Goal: Information Seeking & Learning: Learn about a topic

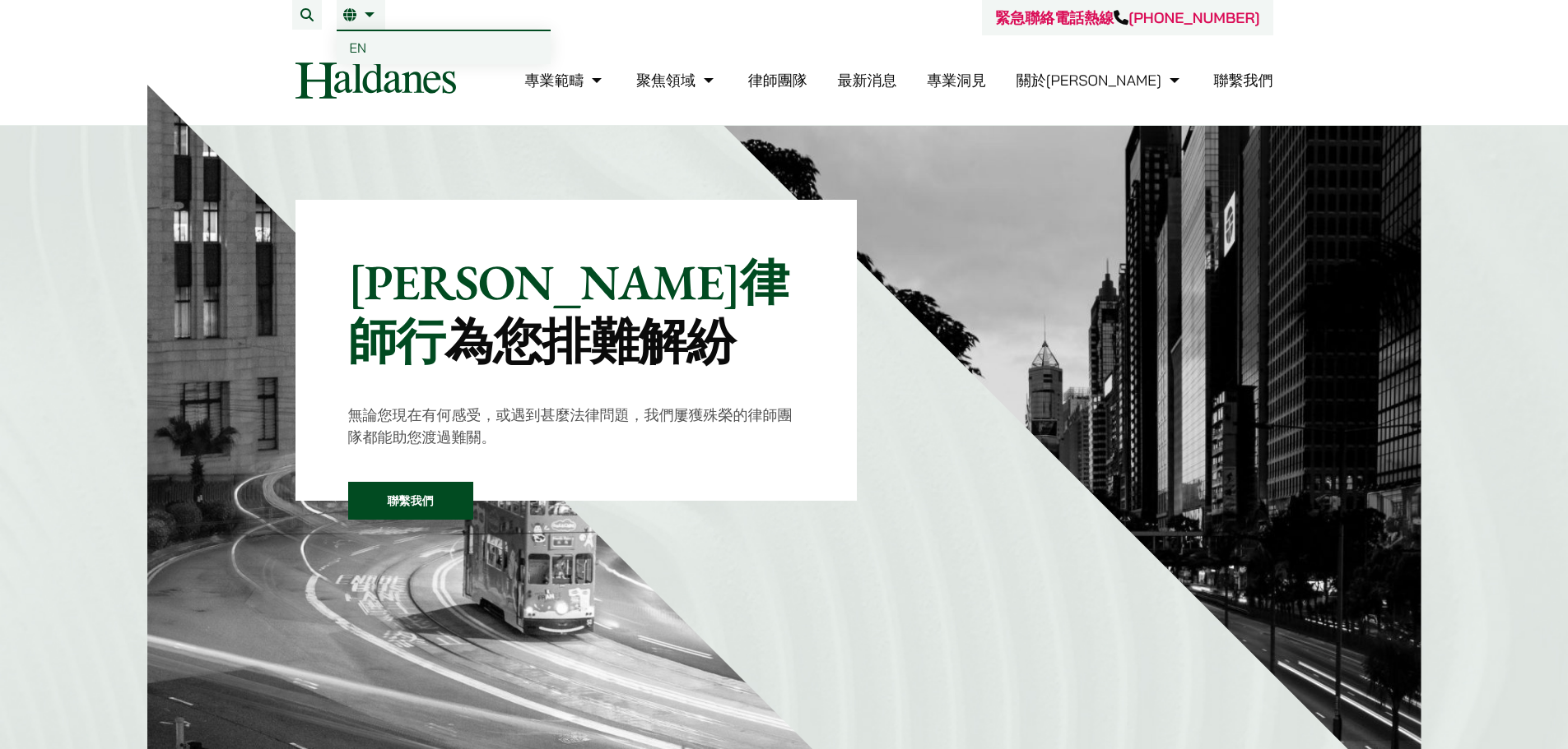
click at [380, 10] on li "繁 EN" at bounding box center [361, 15] width 48 height 30
click at [363, 54] on span "EN" at bounding box center [359, 47] width 18 height 17
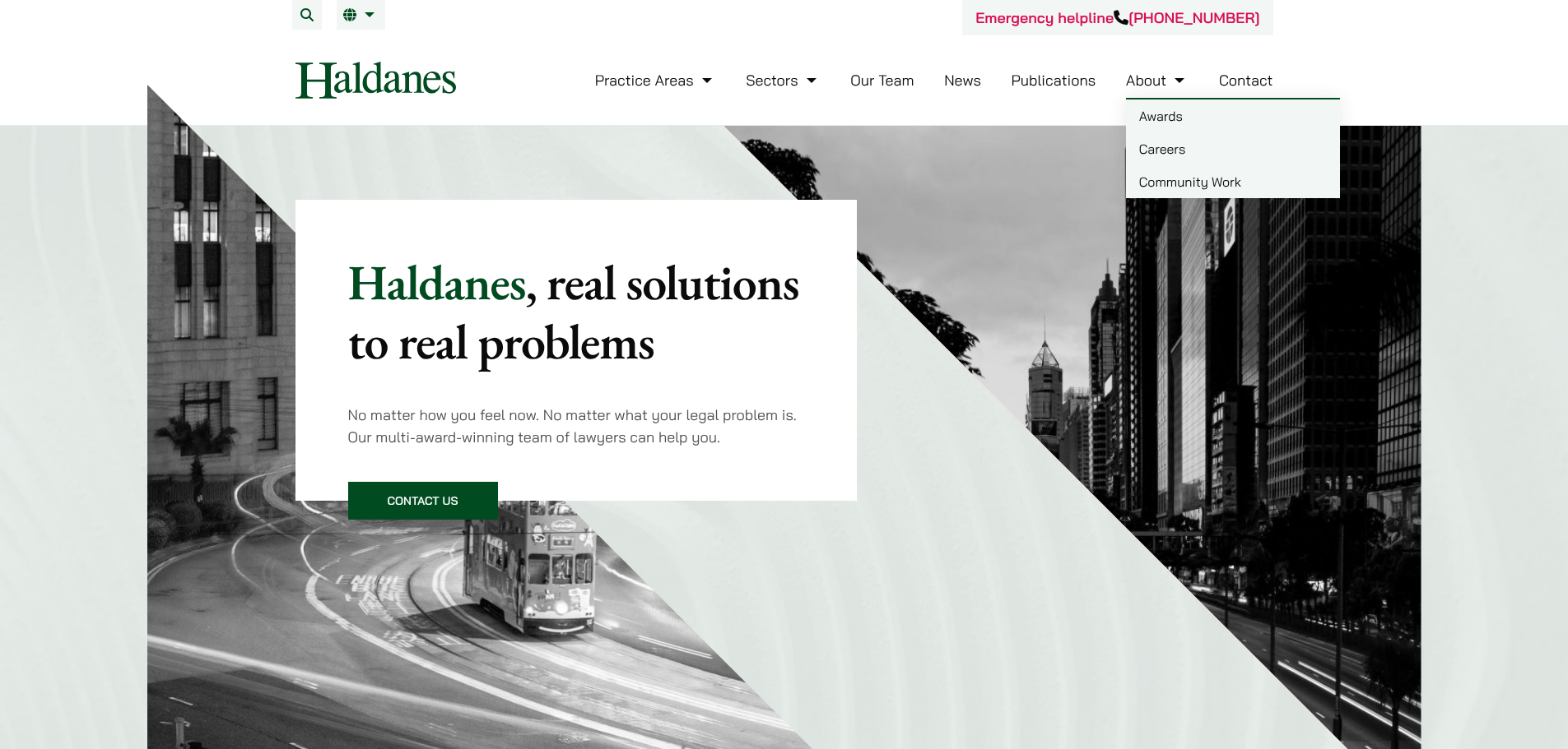
click at [1174, 149] on link "Careers" at bounding box center [1232, 149] width 214 height 33
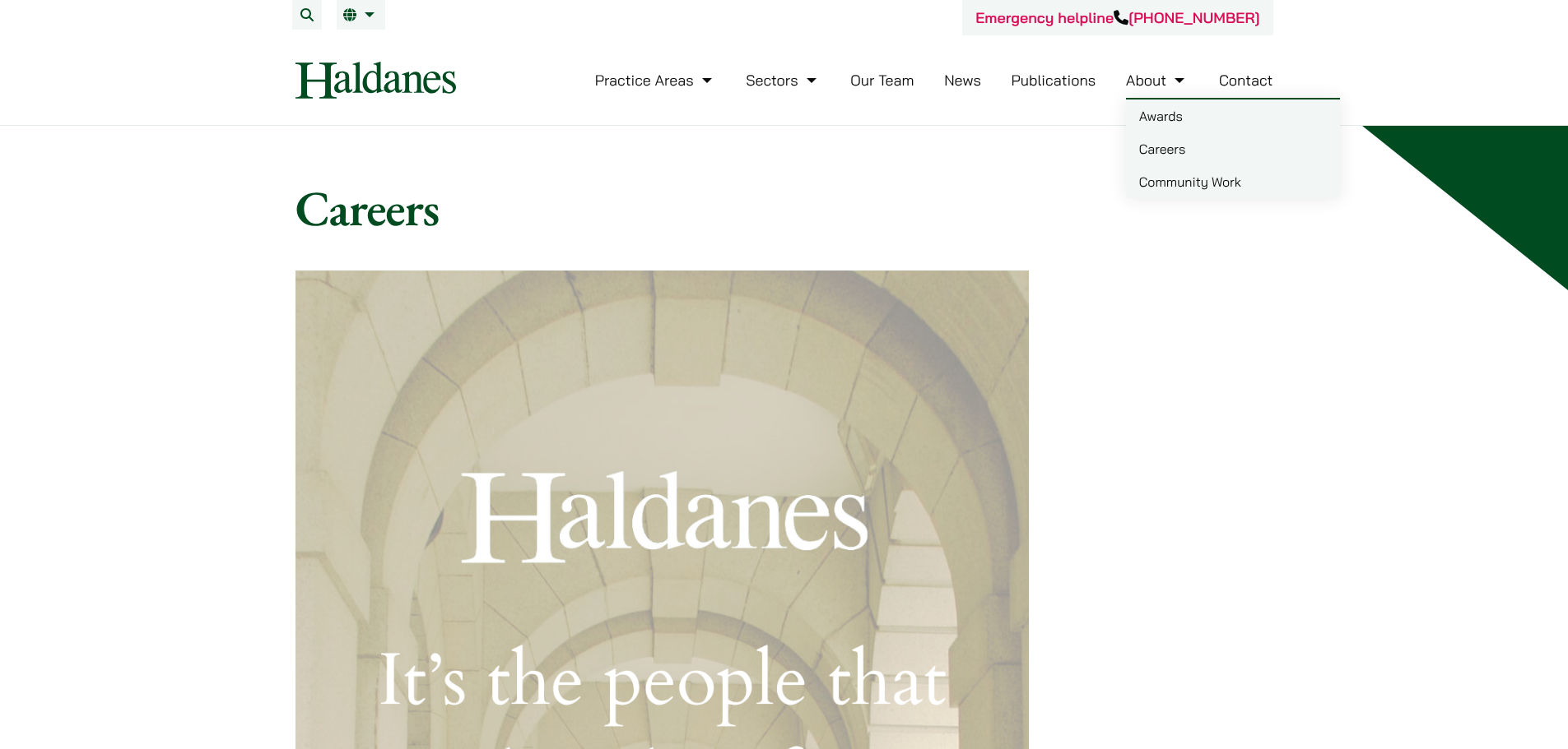
click at [1153, 183] on link "Community Work" at bounding box center [1232, 181] width 214 height 33
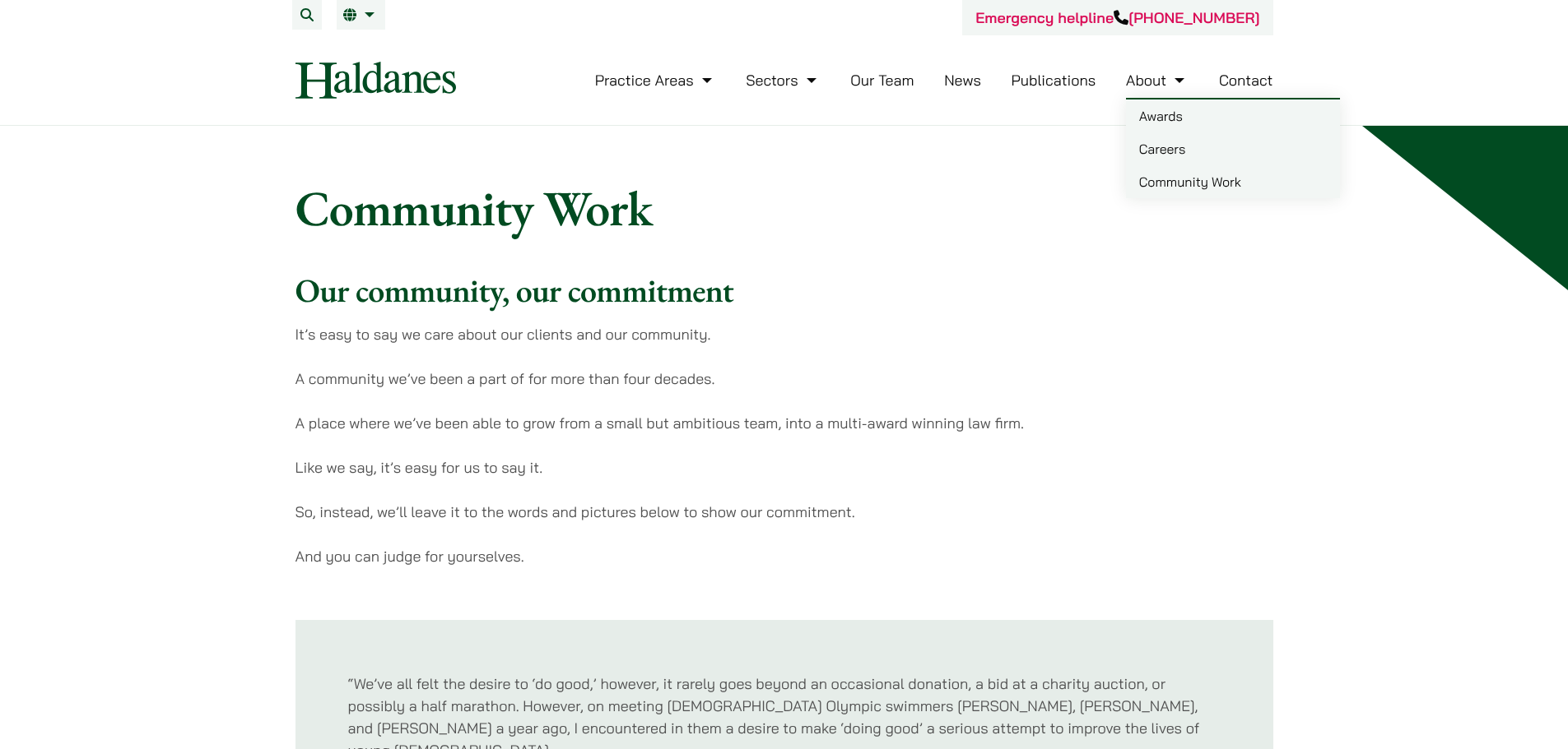
click at [1153, 146] on link "Careers" at bounding box center [1232, 149] width 214 height 33
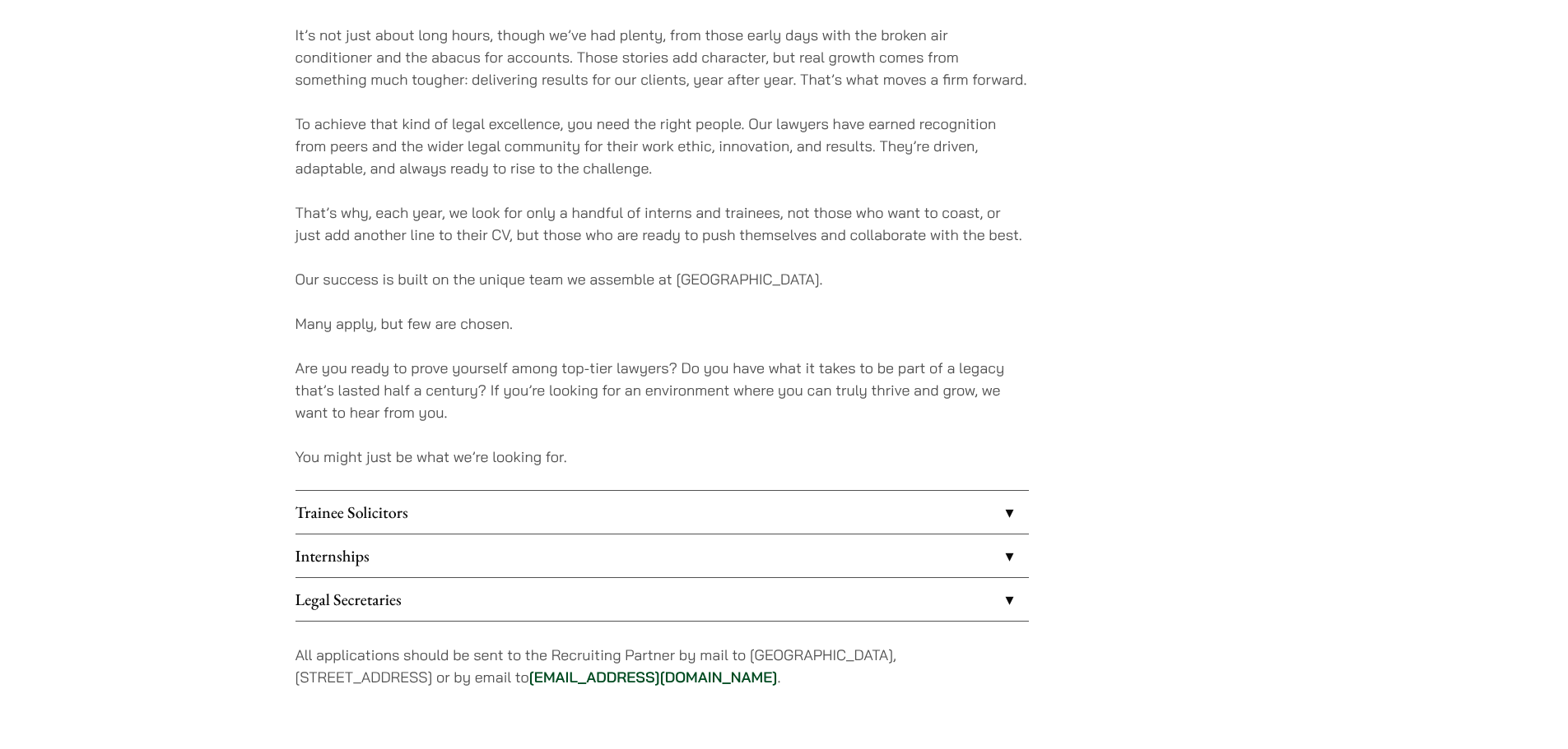
scroll to position [1069, 0]
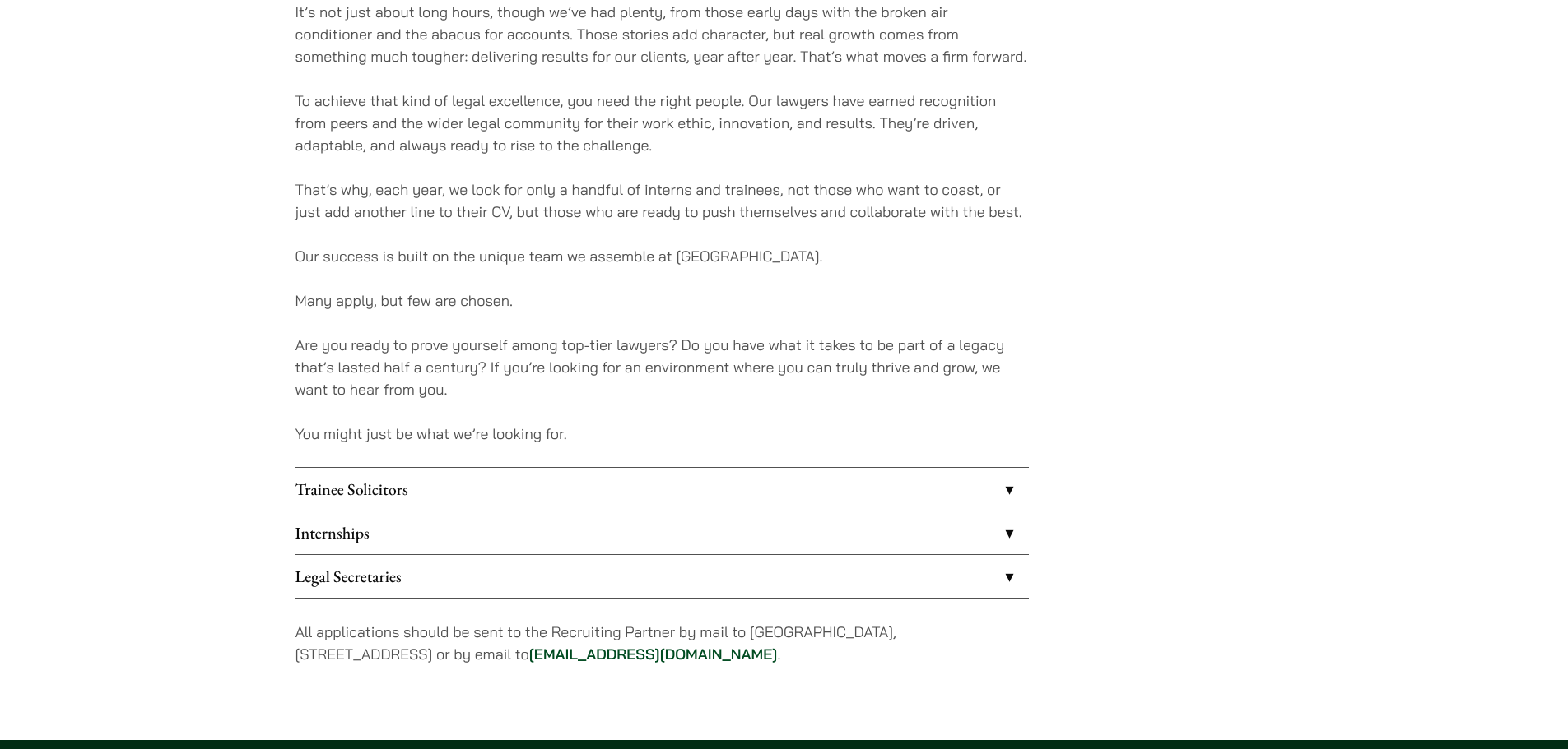
click at [418, 491] on link "Trainee Solicitors" at bounding box center [662, 489] width 733 height 43
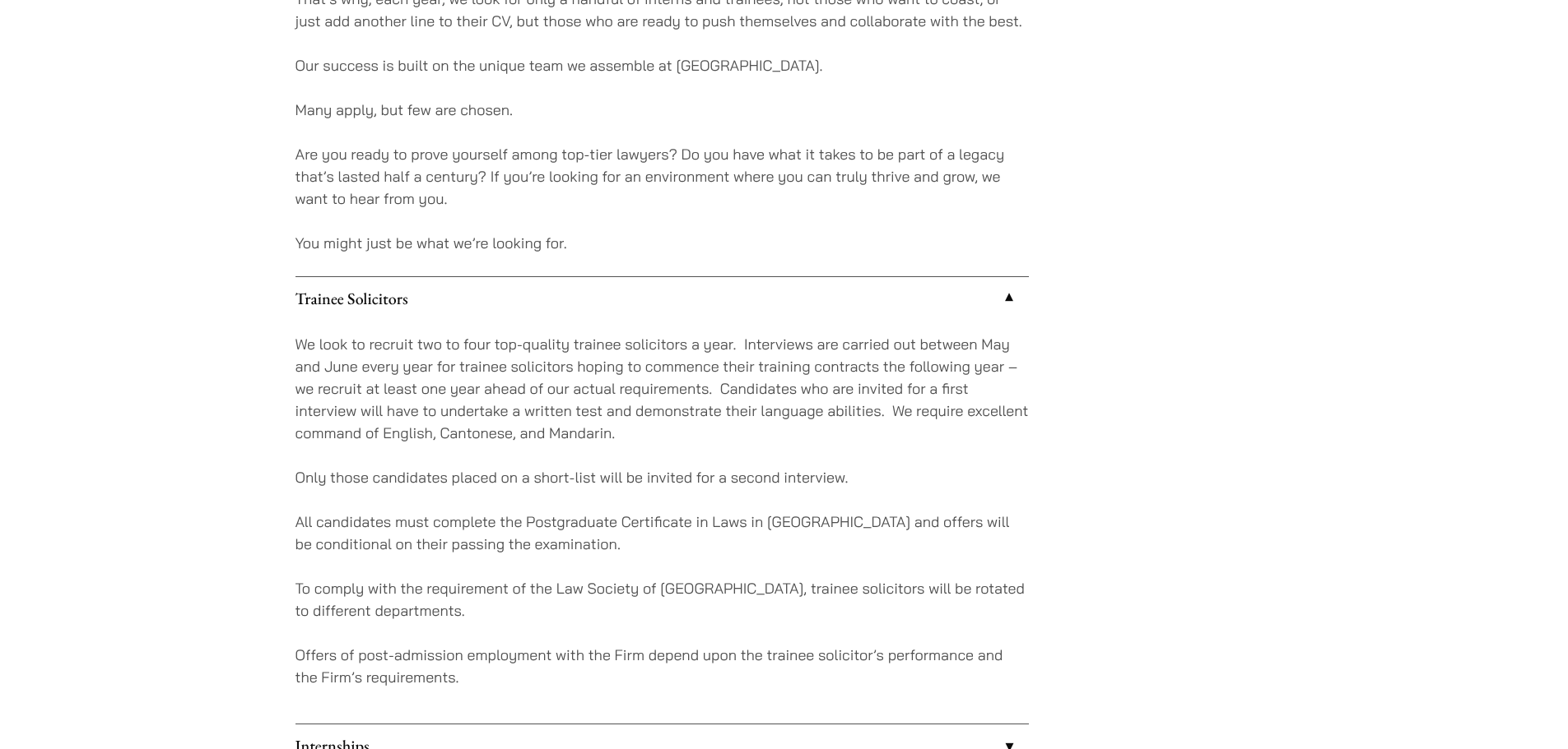
scroll to position [1234, 0]
